Goal: Find specific page/section: Find specific page/section

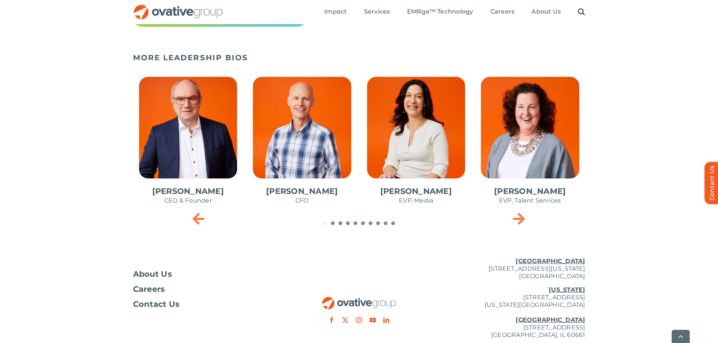
scroll to position [358, 0]
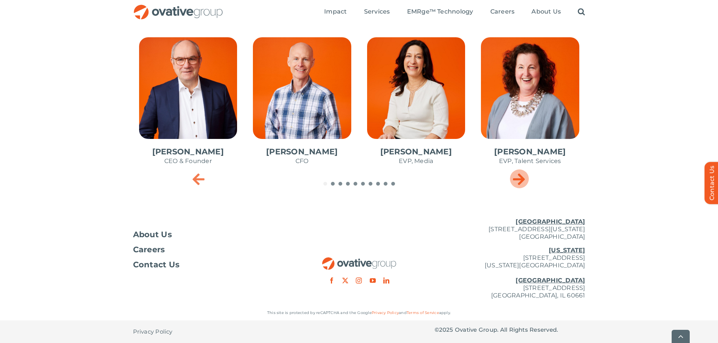
click at [516, 181] on icon "Next slide" at bounding box center [519, 178] width 12 height 15
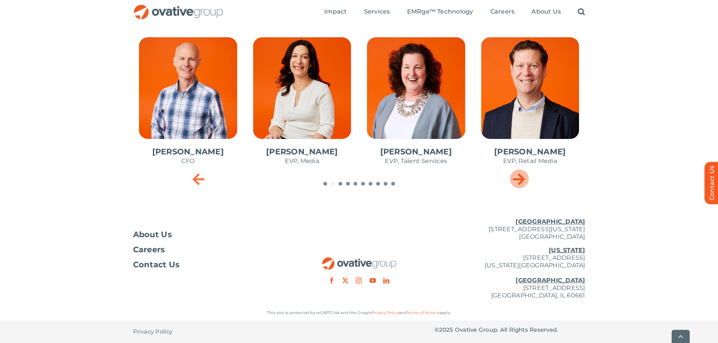
click at [516, 181] on icon "Next slide" at bounding box center [519, 178] width 12 height 15
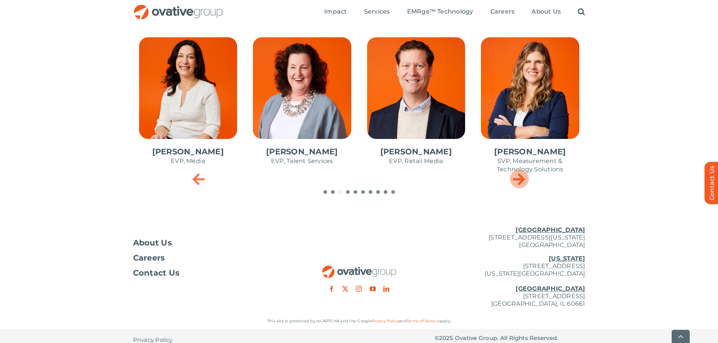
click at [516, 181] on icon "Next slide" at bounding box center [519, 178] width 12 height 15
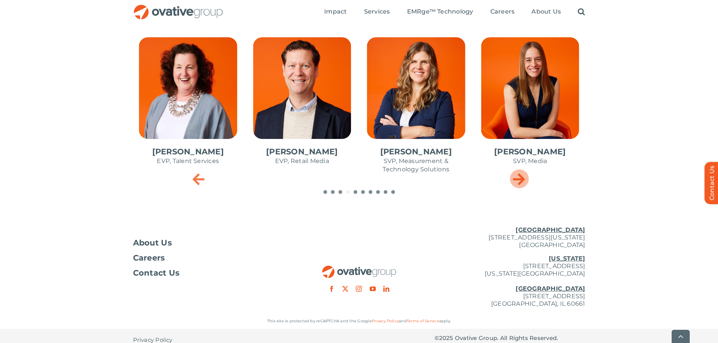
click at [516, 181] on icon "Next slide" at bounding box center [519, 178] width 12 height 15
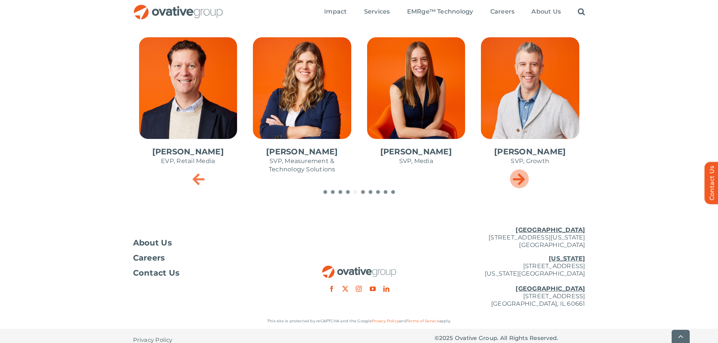
click at [516, 181] on icon "Next slide" at bounding box center [519, 178] width 12 height 15
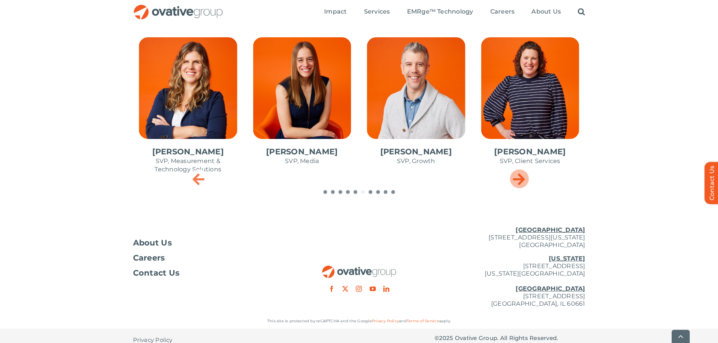
click at [516, 181] on icon "Next slide" at bounding box center [519, 178] width 12 height 15
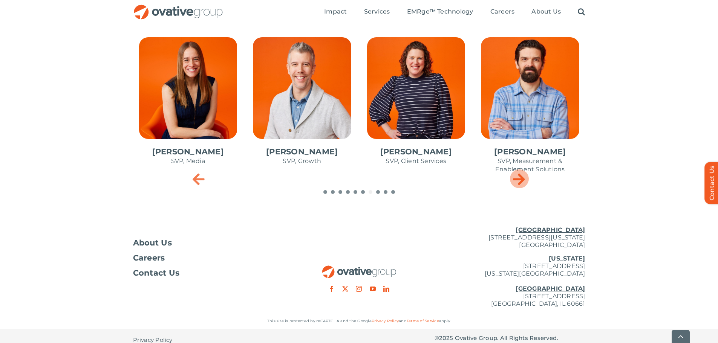
click at [516, 181] on icon "Next slide" at bounding box center [519, 178] width 12 height 15
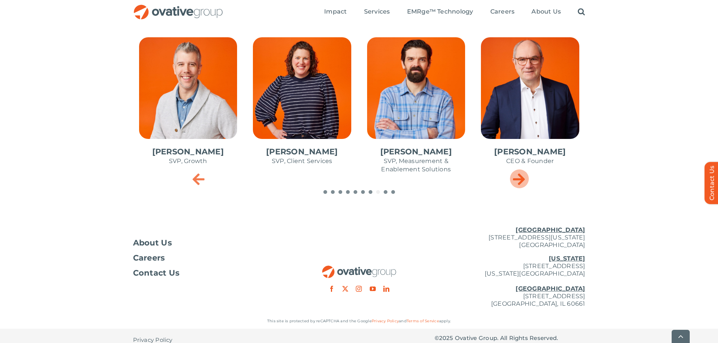
click at [516, 181] on icon "Next slide" at bounding box center [519, 178] width 12 height 15
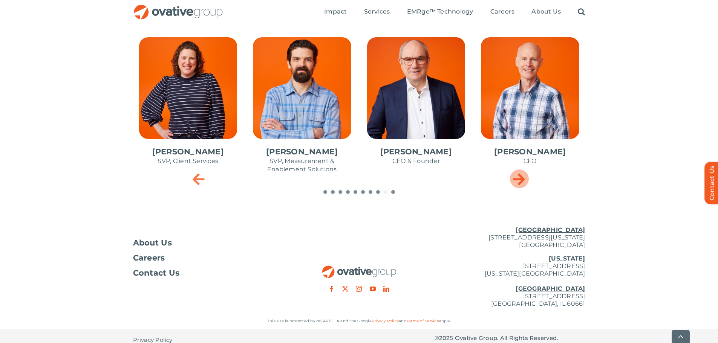
click at [516, 181] on icon "Next slide" at bounding box center [519, 178] width 12 height 15
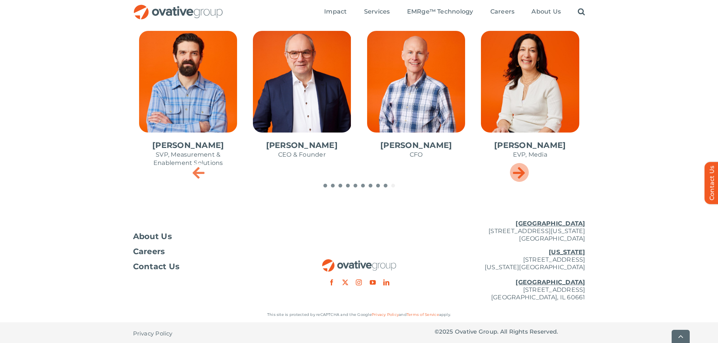
scroll to position [366, 0]
